Goal: Task Accomplishment & Management: Use online tool/utility

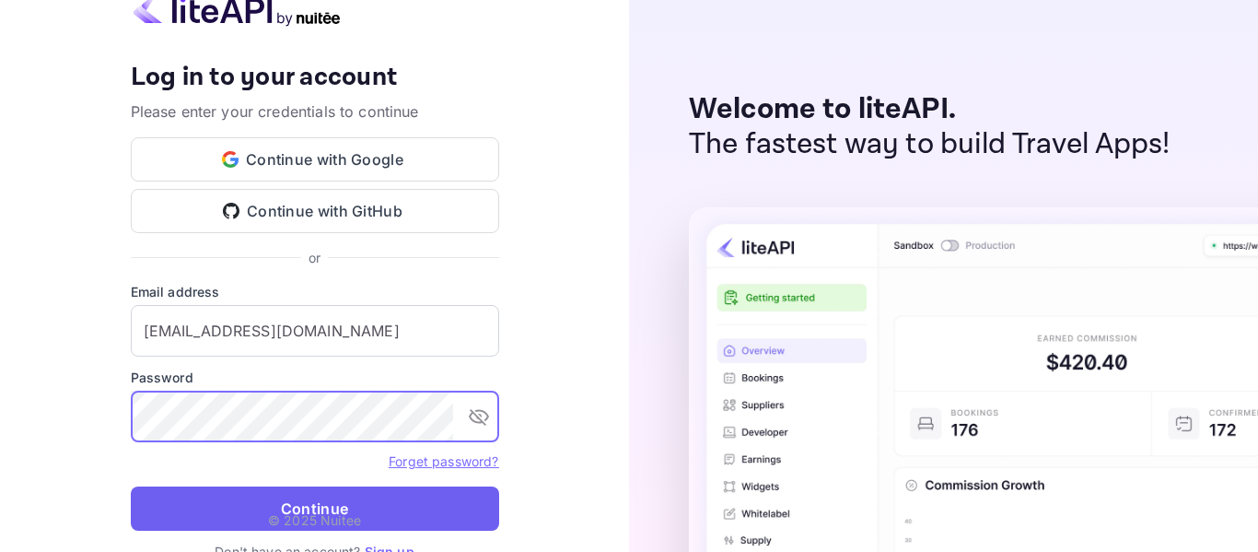
click at [295, 501] on button "Continue" at bounding box center [315, 508] width 368 height 44
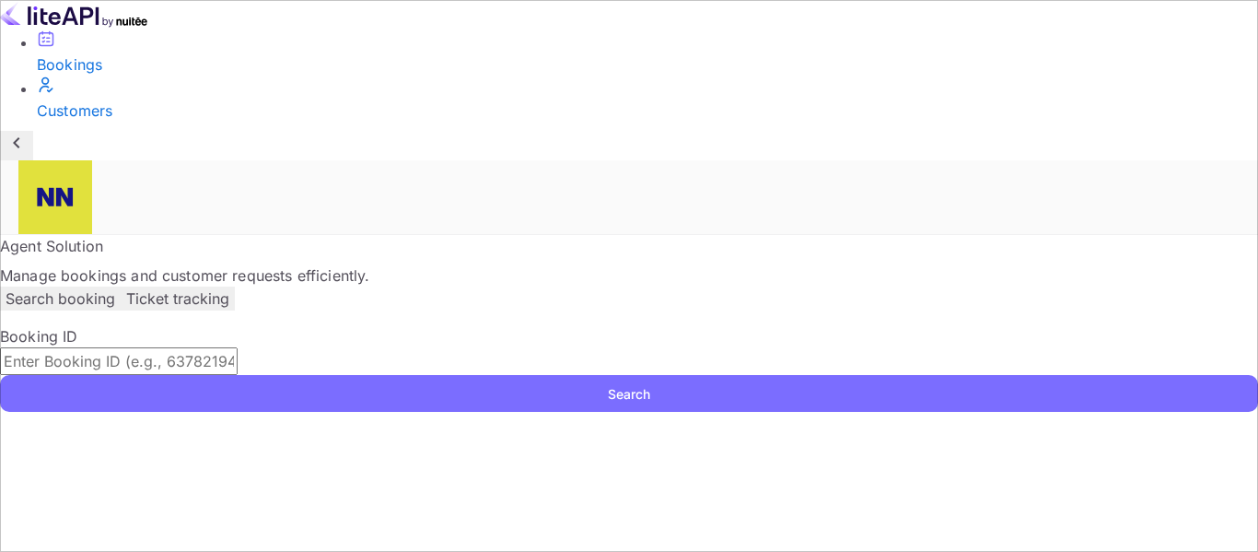
click at [238, 347] on input "text" at bounding box center [119, 361] width 238 height 28
paste input "5307832"
type input "5307832"
click at [353, 375] on button "Search" at bounding box center [629, 393] width 1258 height 37
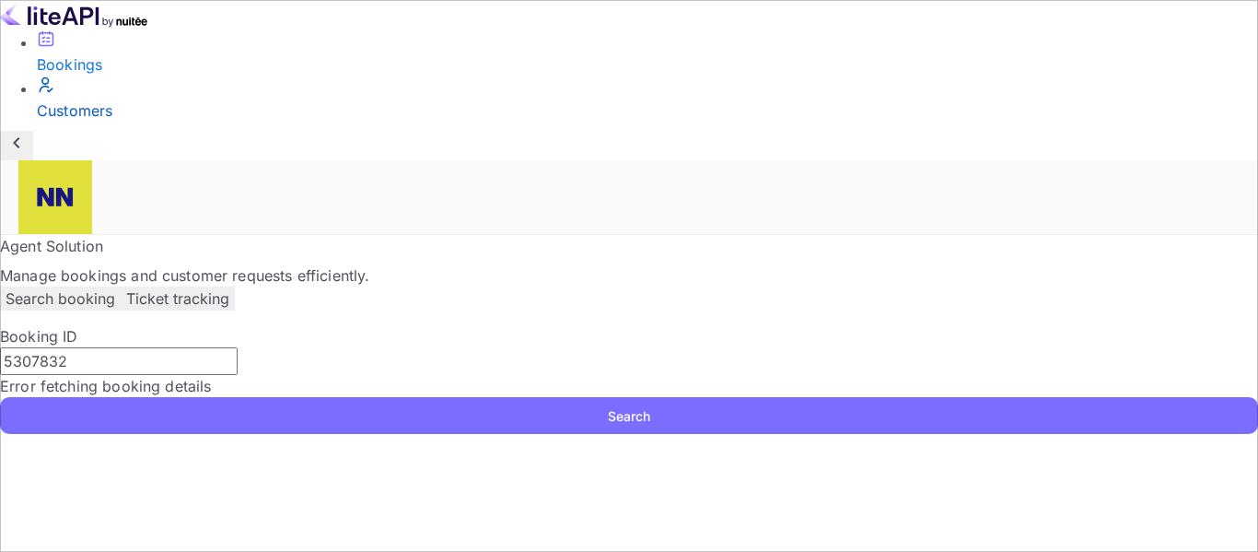
click at [111, 122] on div "Customers" at bounding box center [647, 110] width 1221 height 22
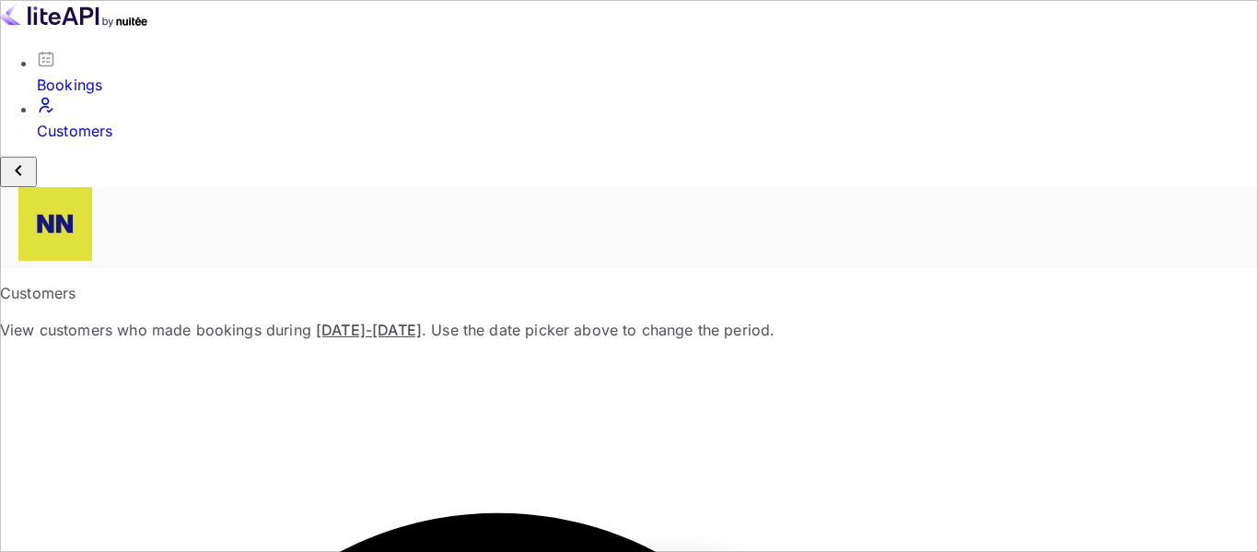
paste input "5307832"
type input "5307832"
click at [92, 187] on img at bounding box center [55, 224] width 74 height 74
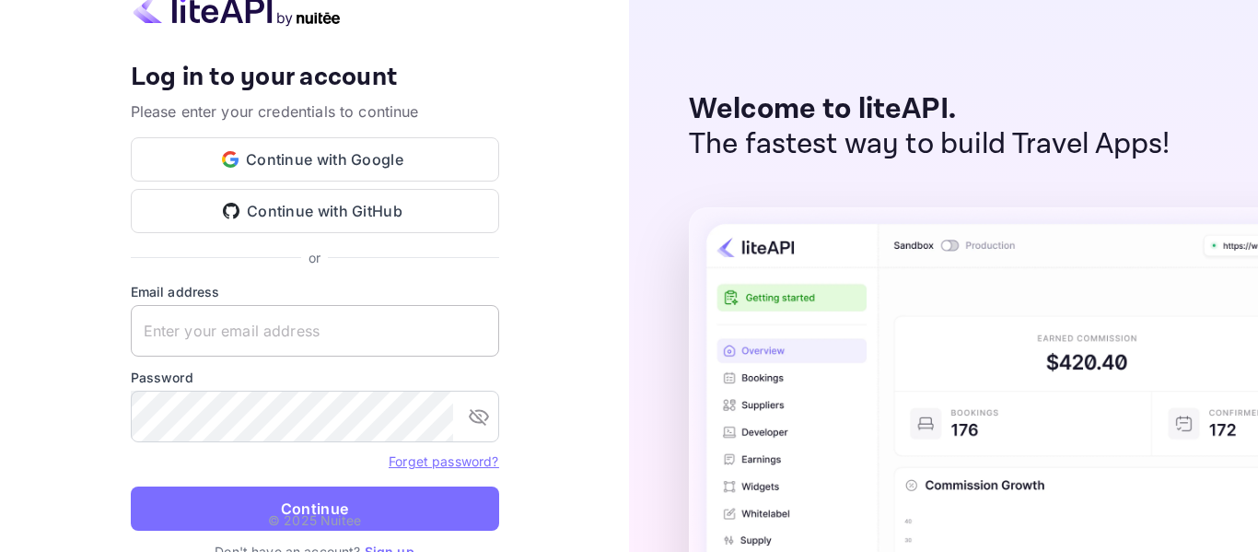
click at [302, 332] on input "text" at bounding box center [315, 331] width 368 height 52
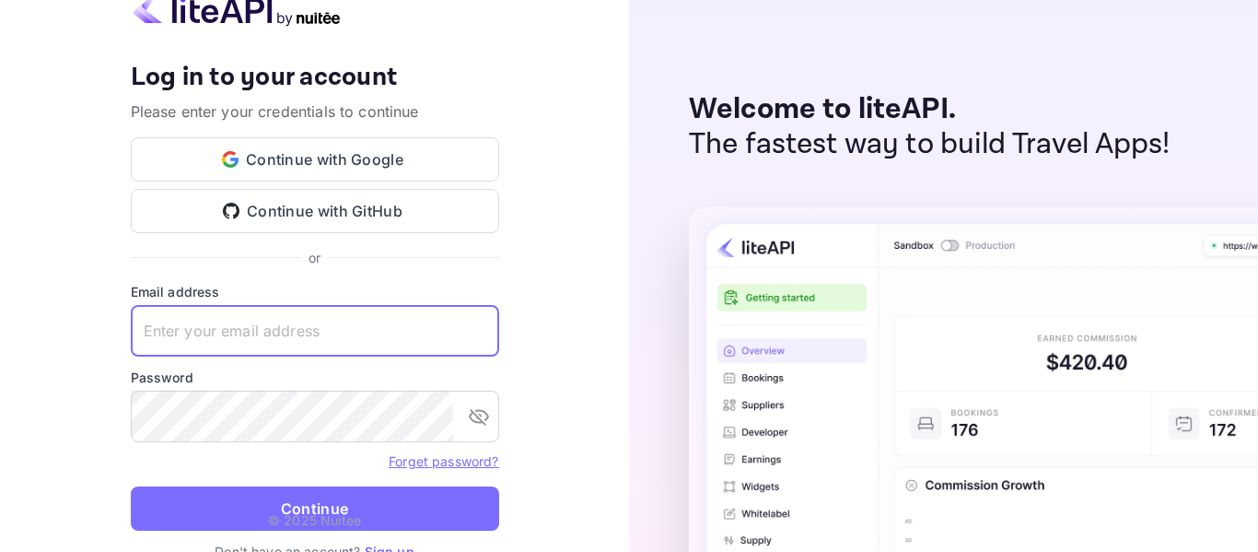
click at [469, 338] on keeper-lock "Open Keeper Popup" at bounding box center [475, 331] width 22 height 22
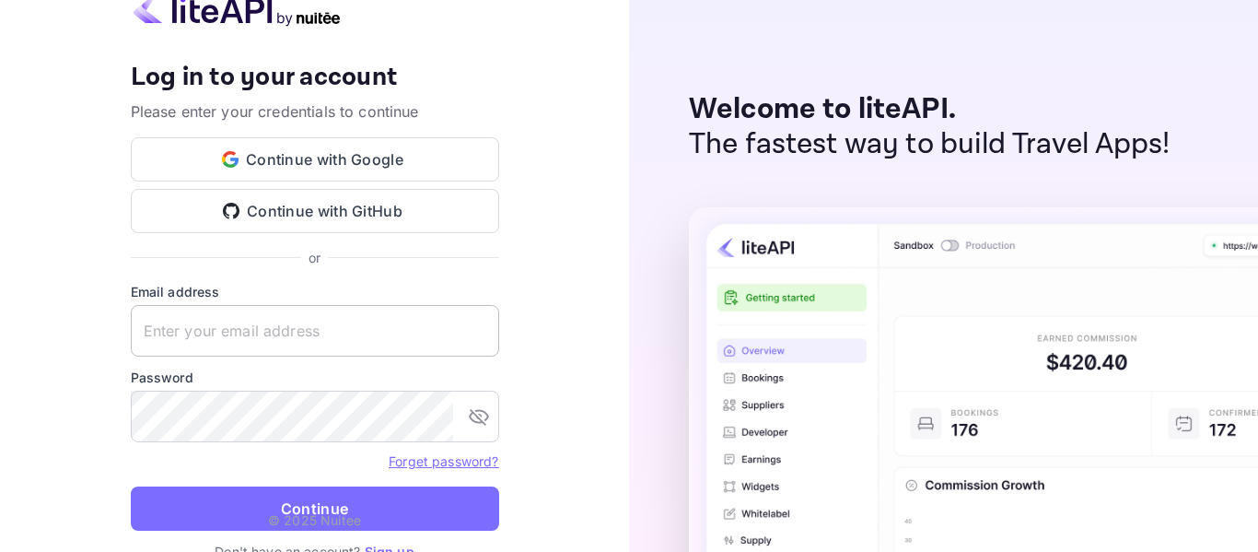
click at [472, 334] on keeper-lock "Open Keeper Popup" at bounding box center [475, 331] width 22 height 22
drag, startPoint x: 387, startPoint y: 372, endPoint x: 520, endPoint y: 96, distance: 306.9
click at [520, 96] on keeper-draggable-element at bounding box center [473, 376] width 321 height 561
type input "[EMAIL_ADDRESS][DOMAIN_NAME]"
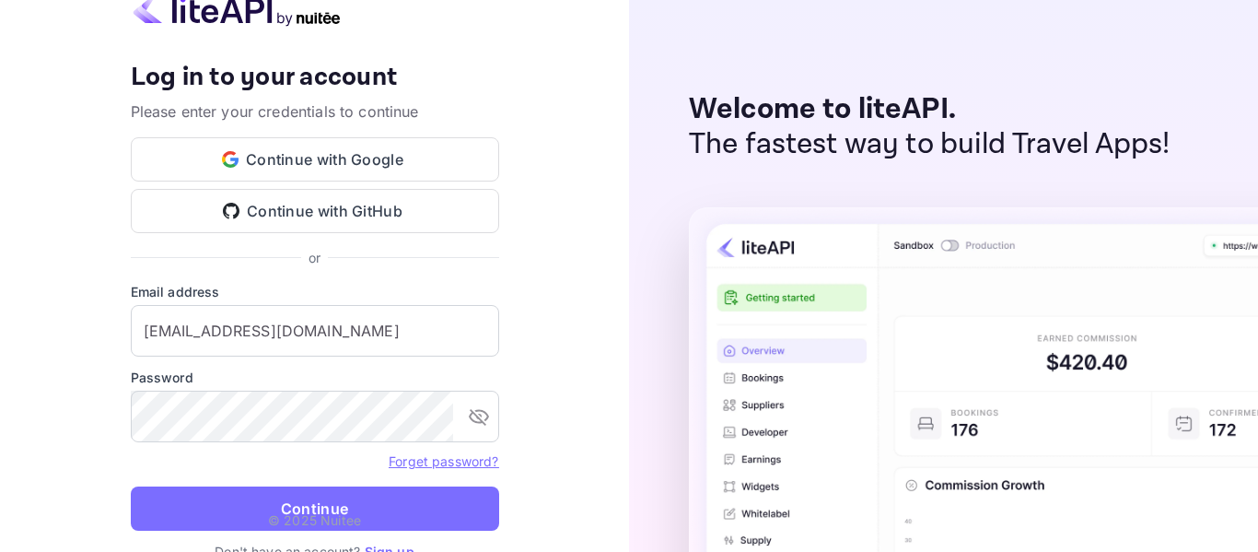
drag, startPoint x: 308, startPoint y: 505, endPoint x: 336, endPoint y: 493, distance: 31.0
click at [310, 504] on button "Continue" at bounding box center [315, 508] width 368 height 44
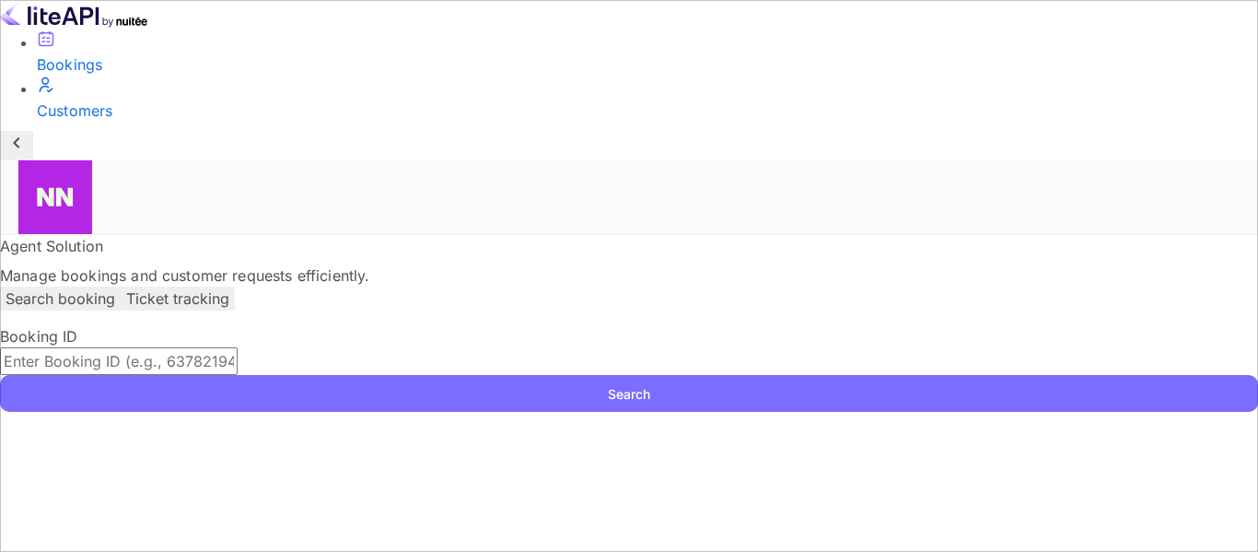
click at [238, 347] on input "text" at bounding box center [119, 361] width 238 height 28
paste input "5307832"
type input "5307832"
